Goal: Task Accomplishment & Management: Use online tool/utility

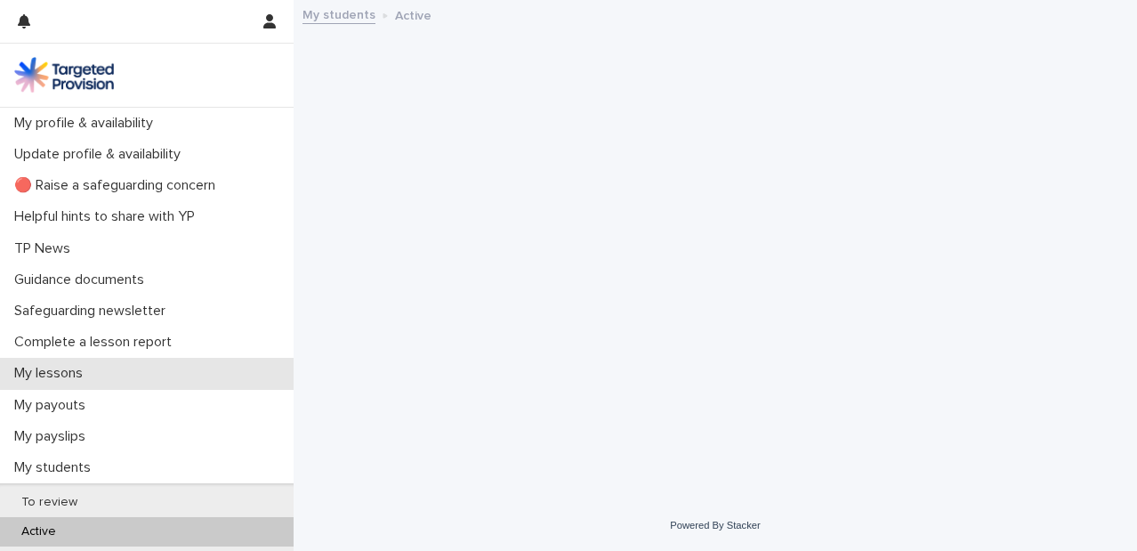
click at [197, 378] on div "My lessons" at bounding box center [147, 373] width 294 height 31
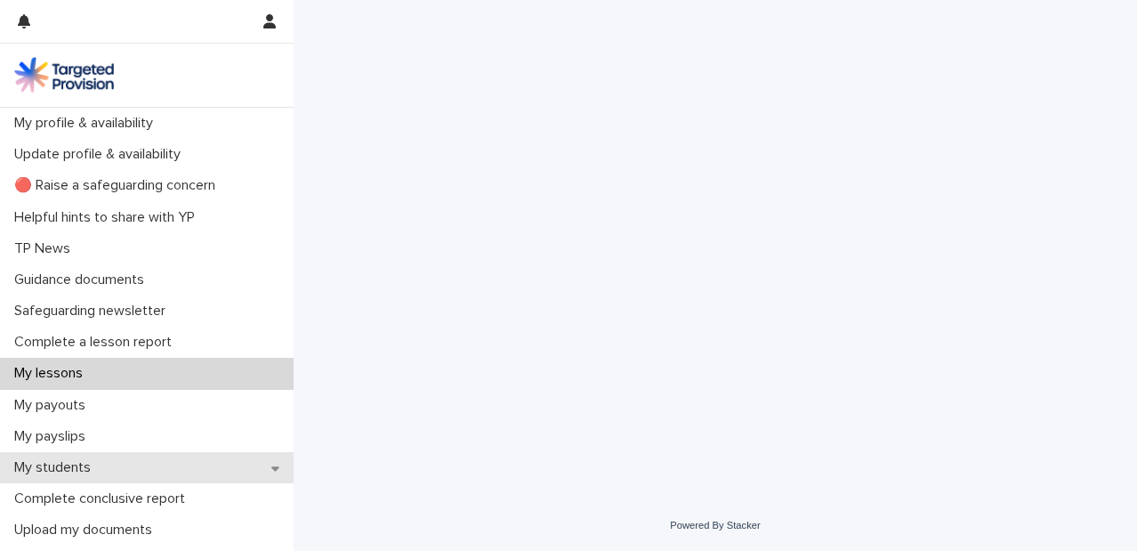
click at [198, 463] on div "My students" at bounding box center [147, 467] width 294 height 31
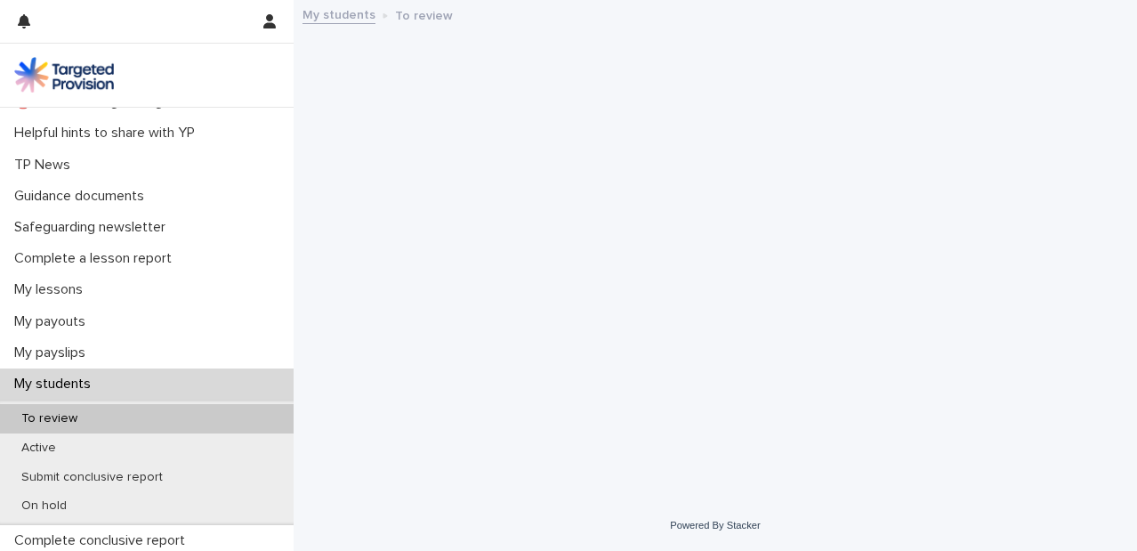
scroll to position [100, 0]
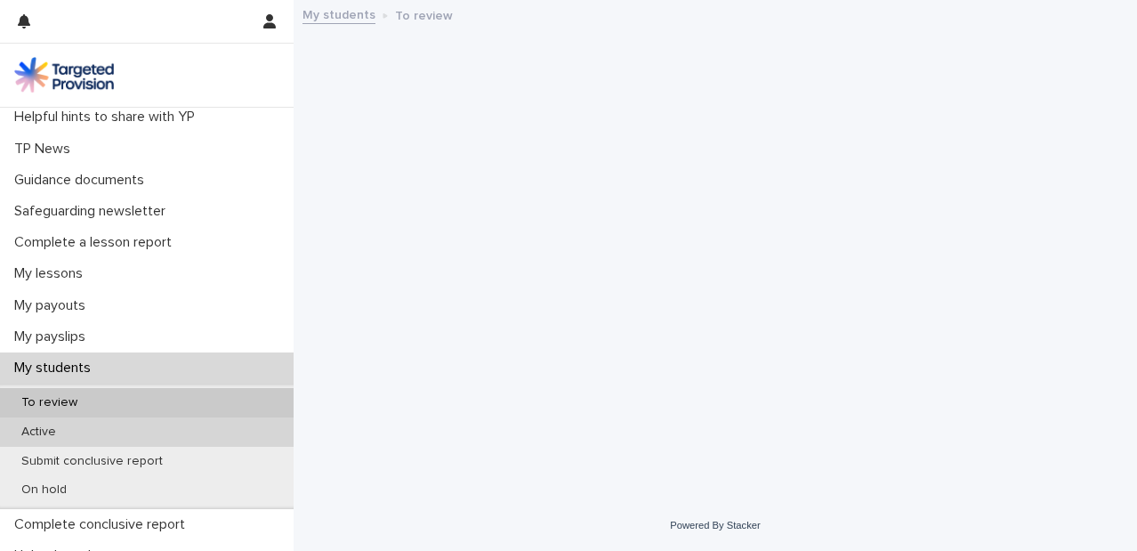
click at [189, 429] on div "Active" at bounding box center [147, 431] width 294 height 29
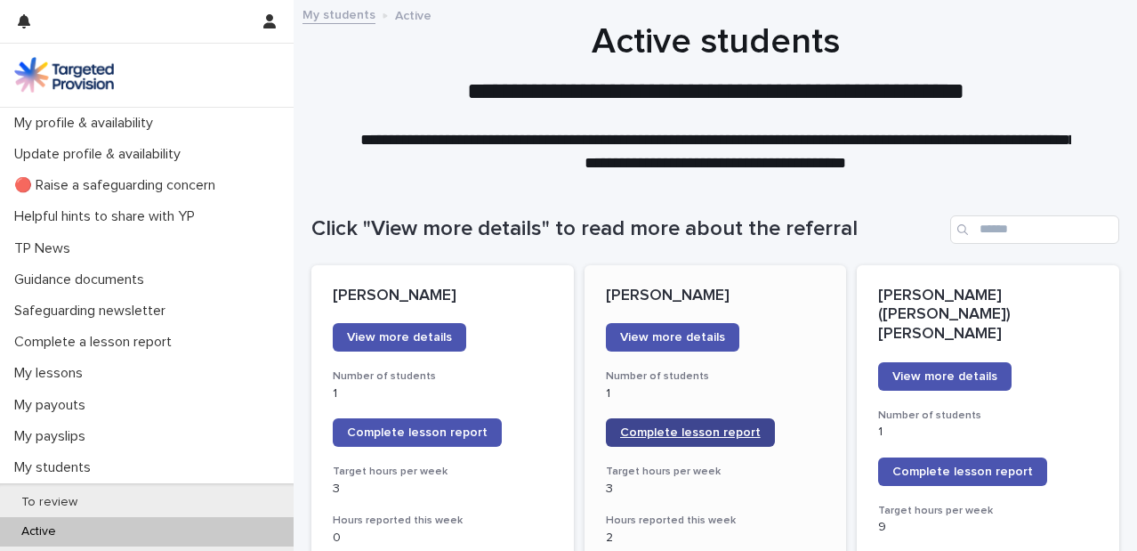
click at [685, 428] on span "Complete lesson report" at bounding box center [690, 432] width 141 height 12
